Goal: Transaction & Acquisition: Book appointment/travel/reservation

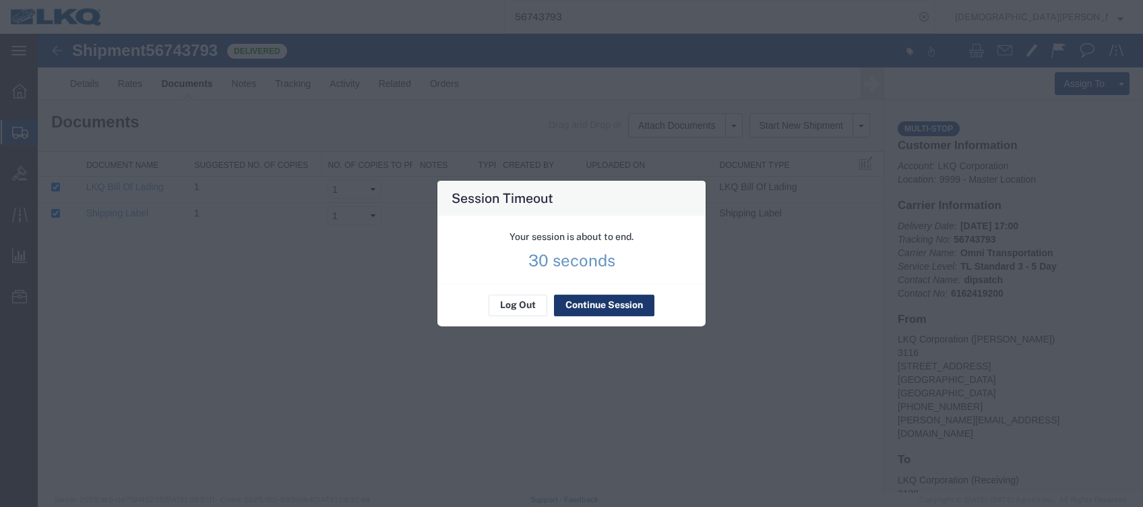
click at [610, 300] on button "Continue Session" at bounding box center [604, 305] width 100 height 22
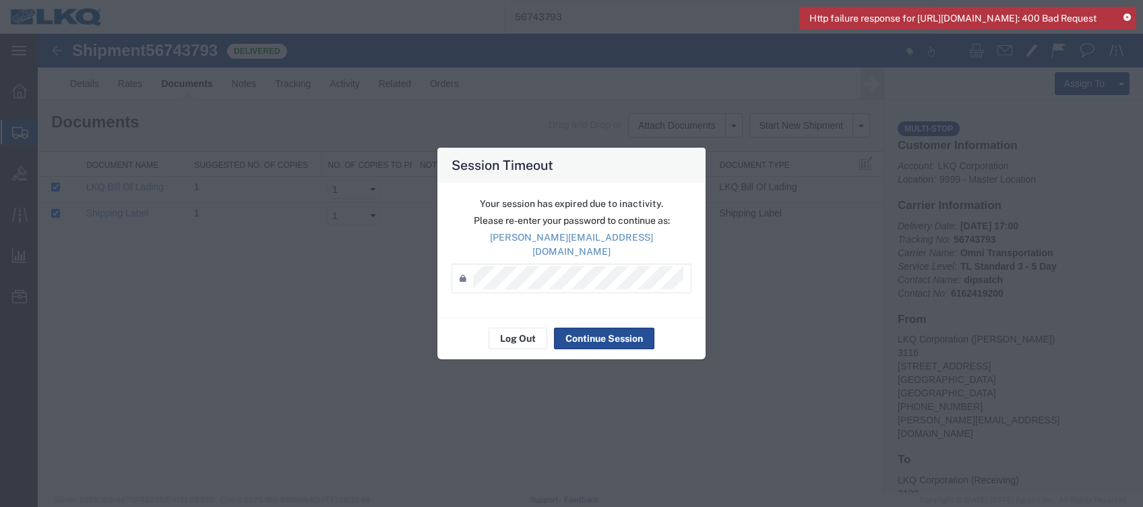
click at [450, 329] on div "Log Out Continue Session" at bounding box center [571, 338] width 268 height 42
click at [573, 331] on button "Continue Session" at bounding box center [604, 338] width 100 height 22
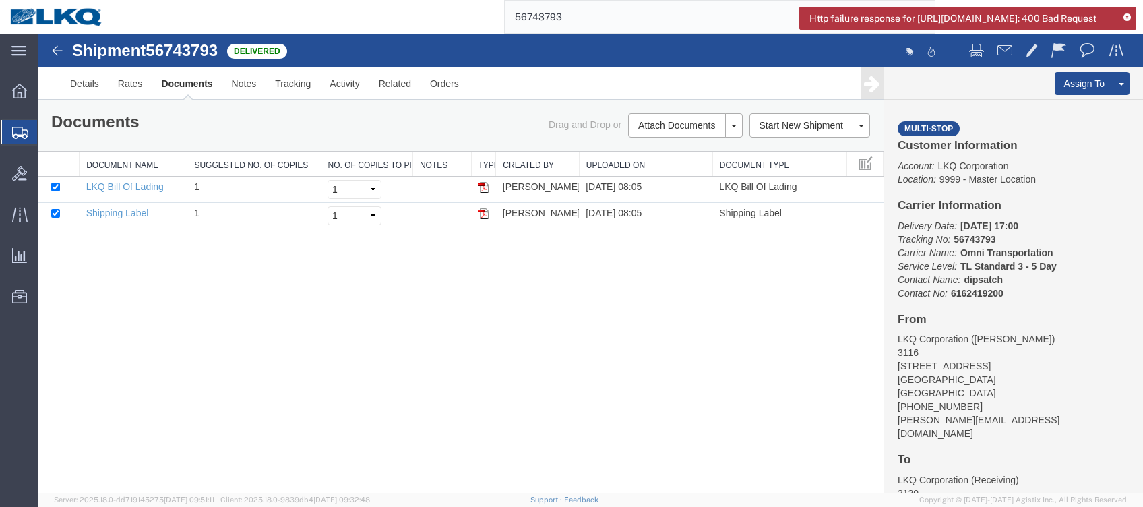
click at [48, 131] on span "Shipments" at bounding box center [42, 132] width 11 height 27
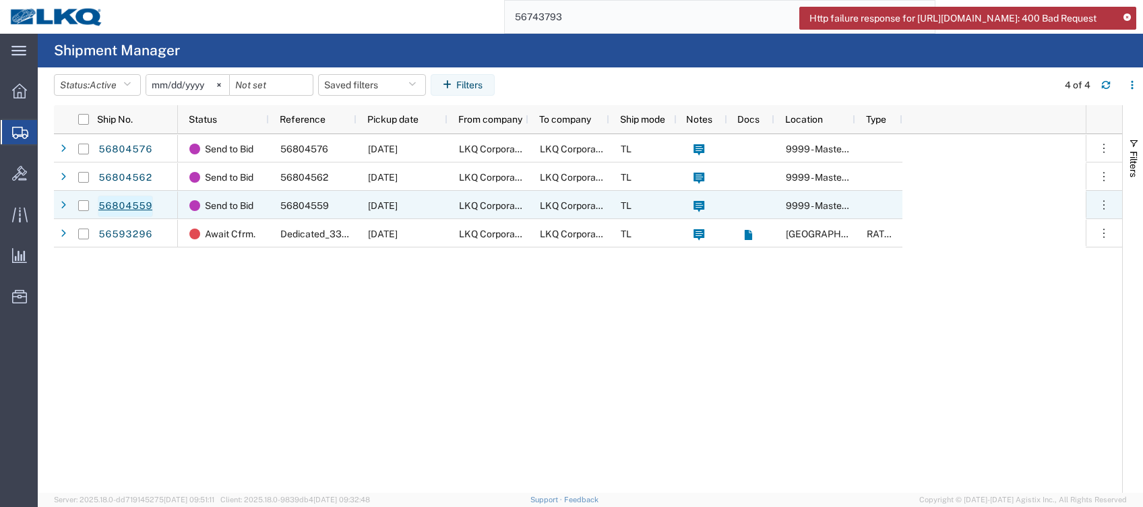
click at [123, 206] on link "56804559" at bounding box center [125, 206] width 55 height 22
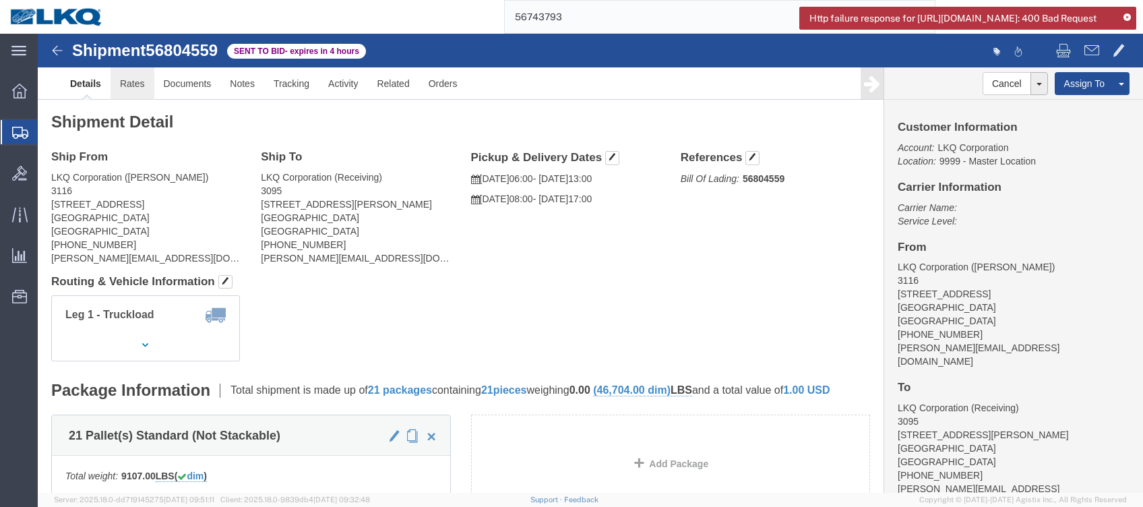
click link "Rates"
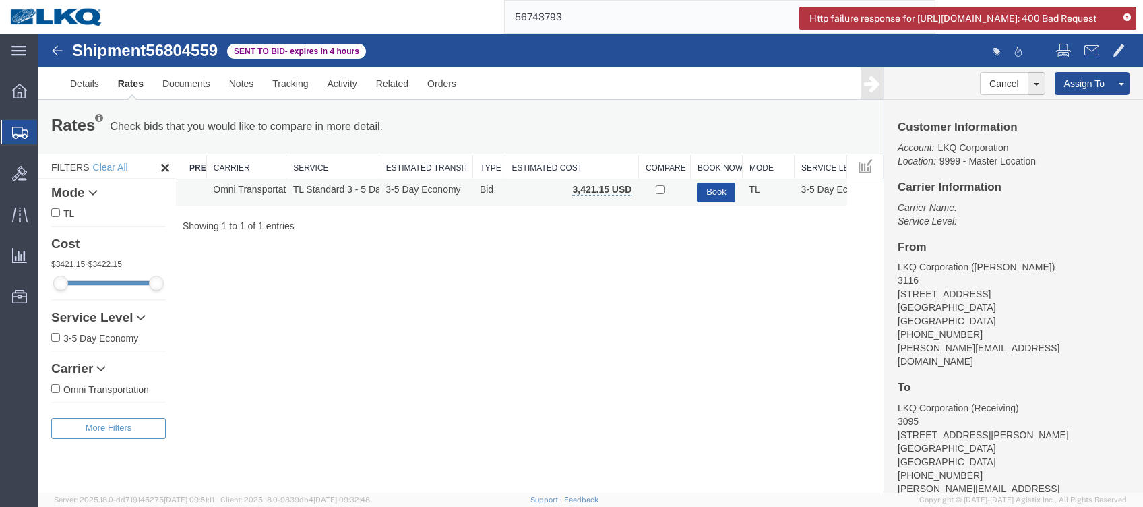
click at [712, 187] on button "Book" at bounding box center [716, 193] width 38 height 20
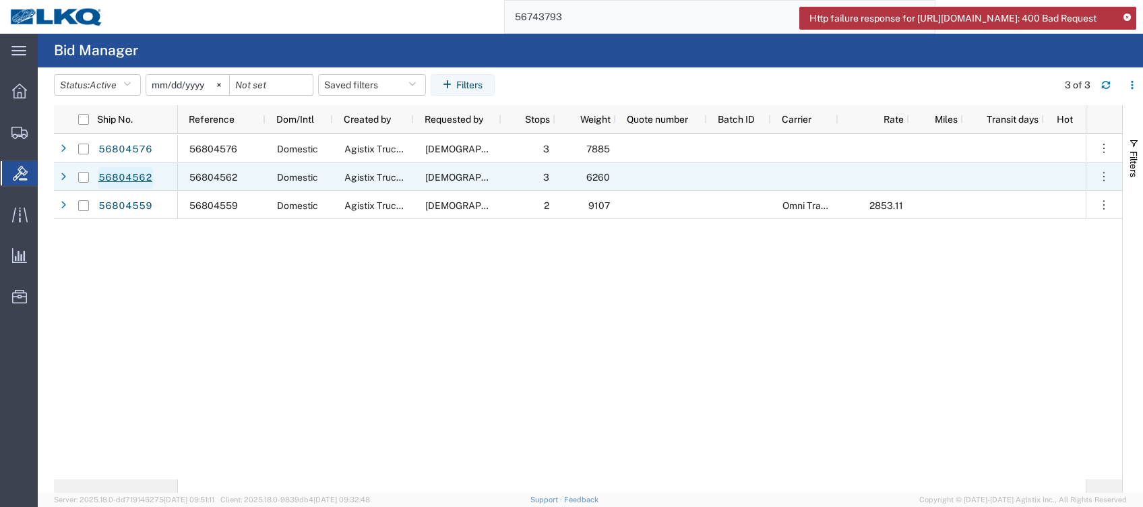
click at [110, 179] on link "56804562" at bounding box center [125, 178] width 55 height 22
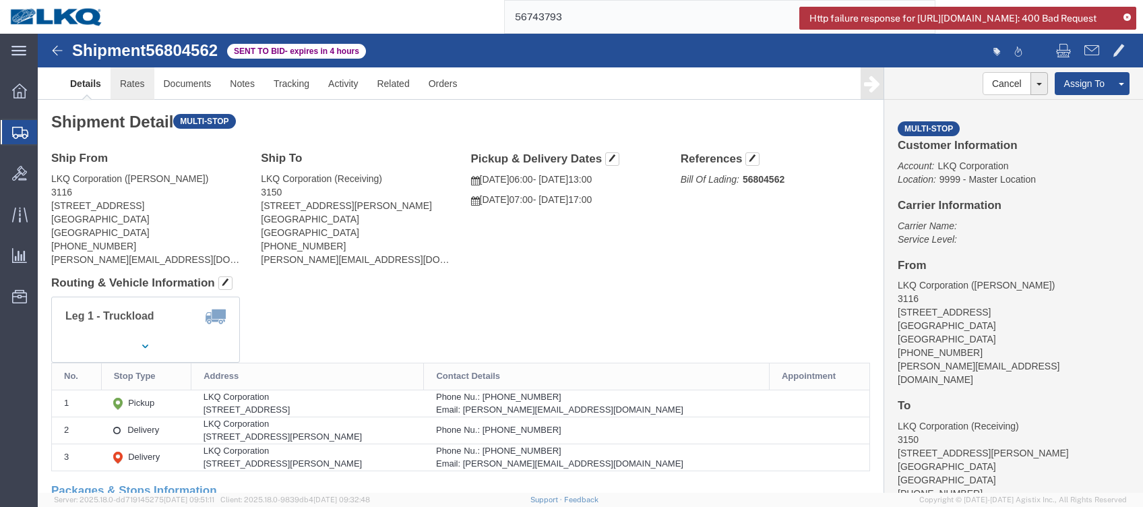
click link "Rates"
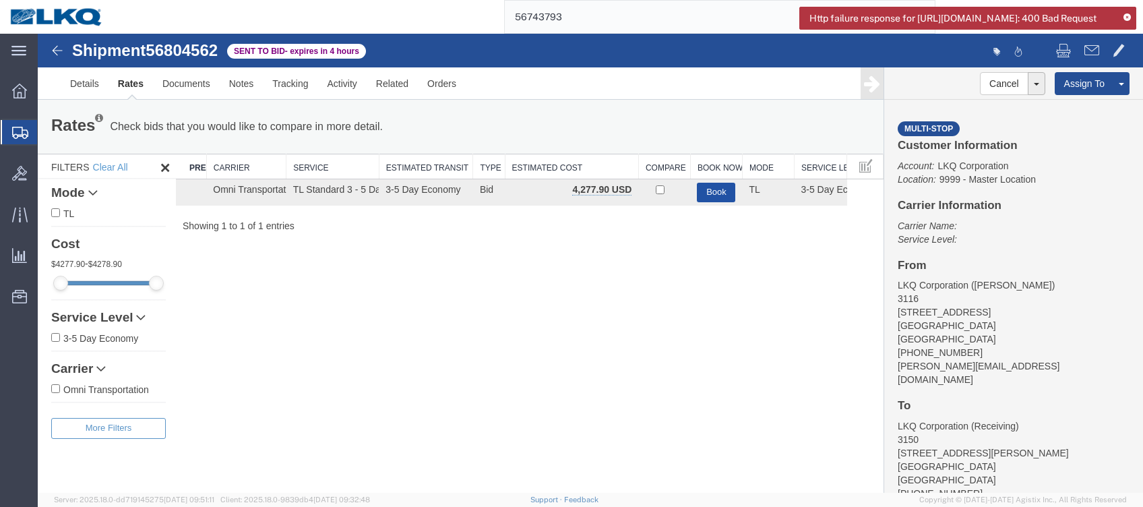
click at [730, 194] on button "Book" at bounding box center [716, 193] width 38 height 20
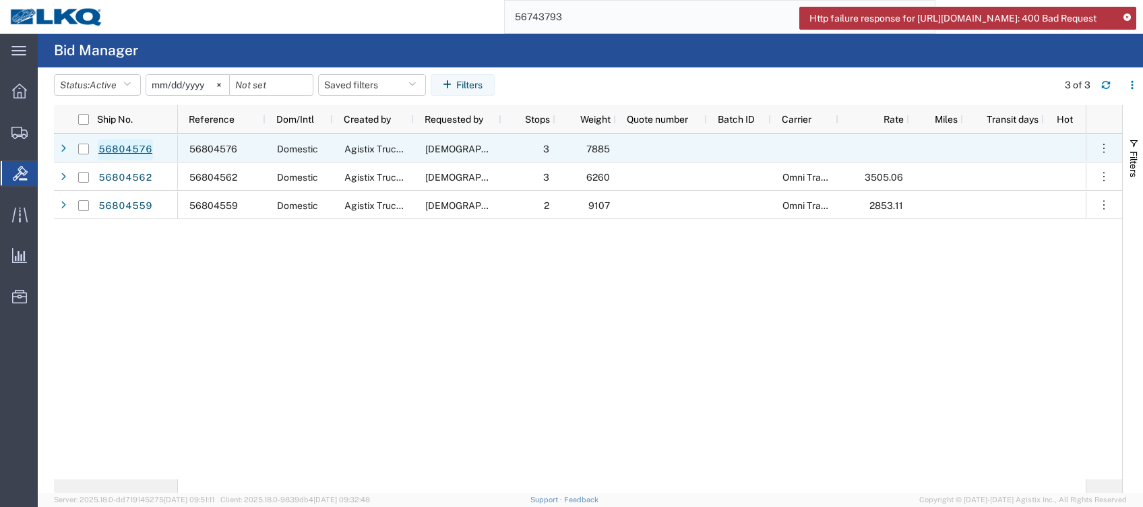
click at [127, 149] on link "56804576" at bounding box center [125, 150] width 55 height 22
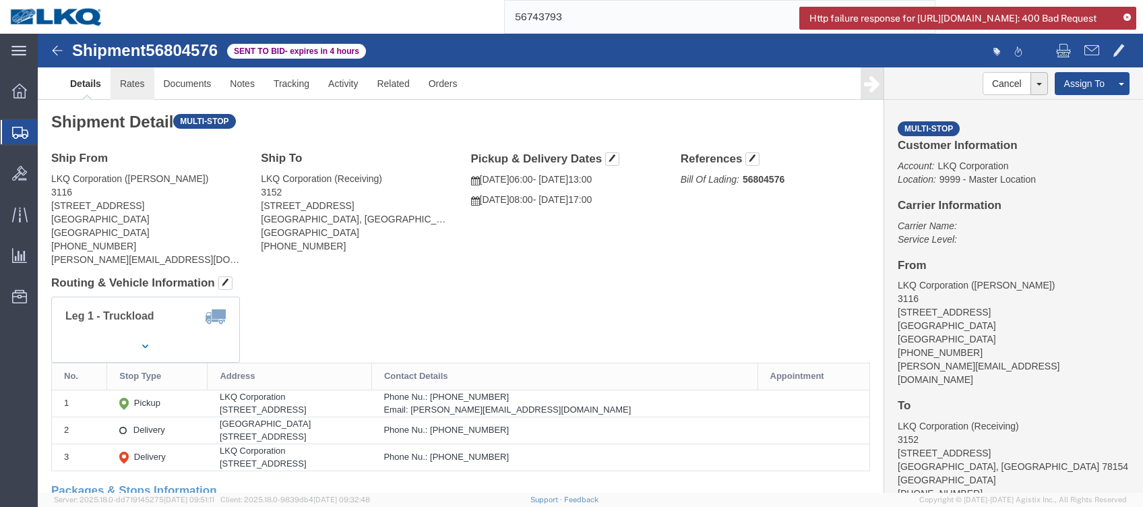
click link "Rates"
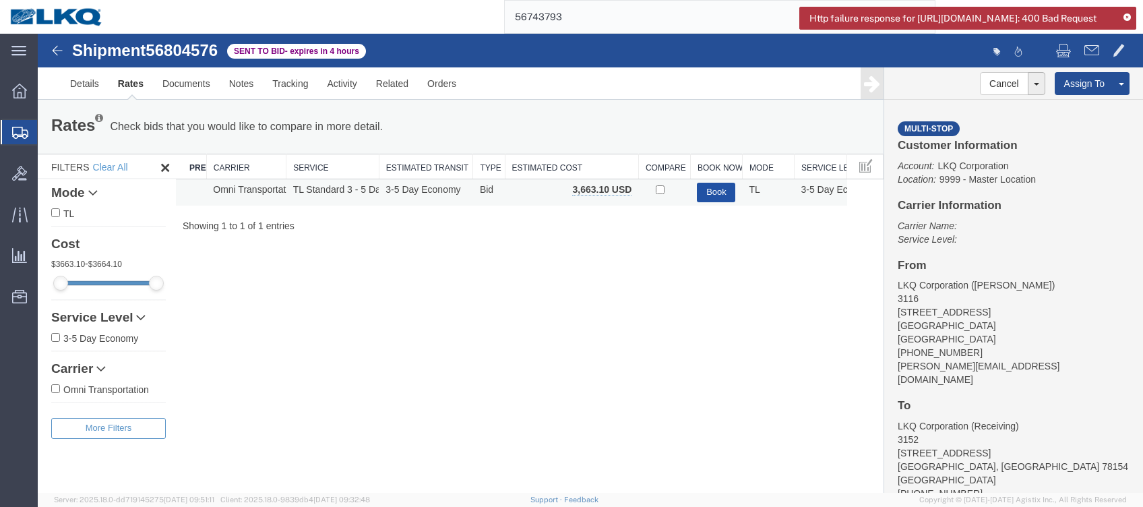
click at [722, 193] on button "Book" at bounding box center [716, 193] width 38 height 20
